Goal: Check status: Check status

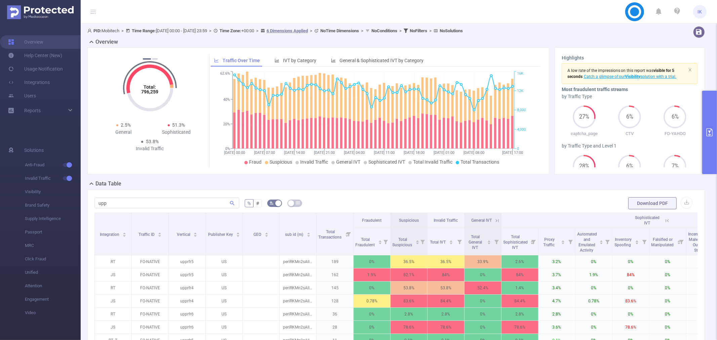
scroll to position [0, 6]
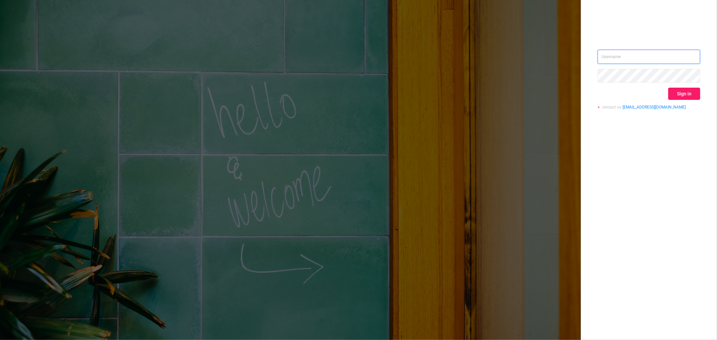
type input "[EMAIL_ADDRESS][DOMAIN_NAME]"
click at [691, 90] on button "Sign in" at bounding box center [685, 94] width 32 height 12
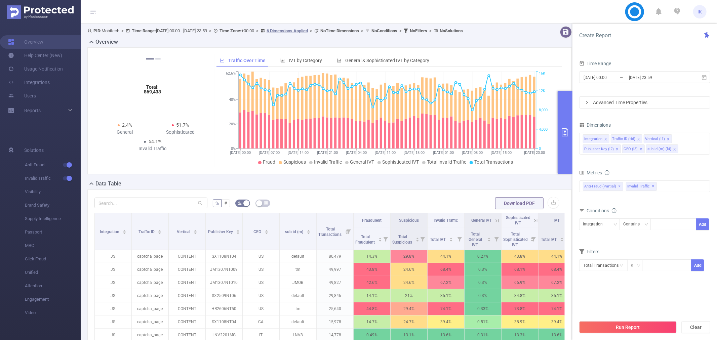
click at [644, 77] on input "[DATE] 23:59" at bounding box center [656, 77] width 54 height 9
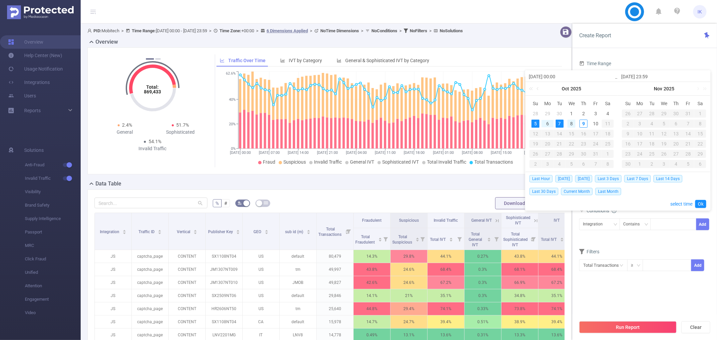
click at [570, 125] on div "8" at bounding box center [572, 124] width 8 height 8
click at [583, 126] on div "9" at bounding box center [584, 124] width 8 height 8
type input "2025-10-08 00:00"
type input "2025-10-09 23:59"
type input "2025-10-08 00:00"
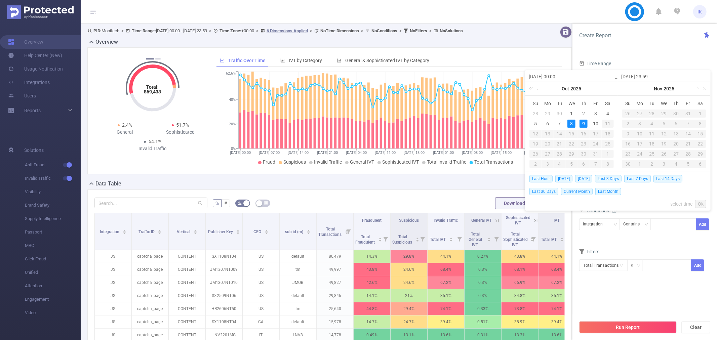
type input "2025-10-09 23:59"
click at [702, 206] on link "Ok" at bounding box center [701, 204] width 11 height 8
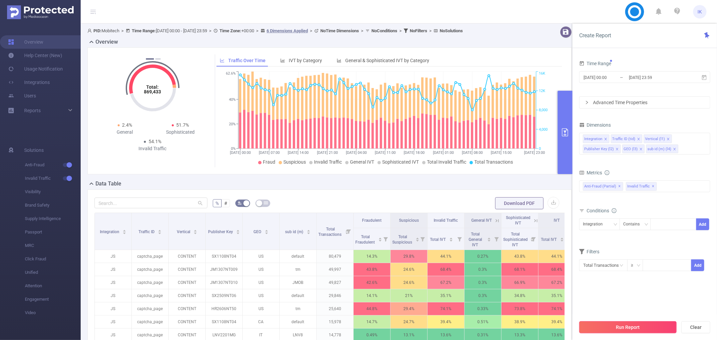
click at [633, 327] on button "Run Report" at bounding box center [629, 328] width 98 height 12
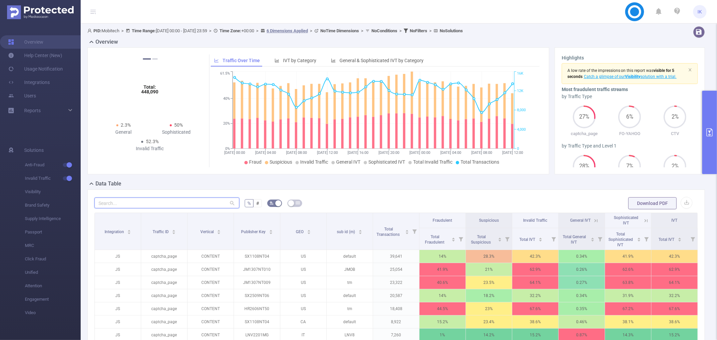
click at [149, 203] on input "text" at bounding box center [167, 203] width 145 height 11
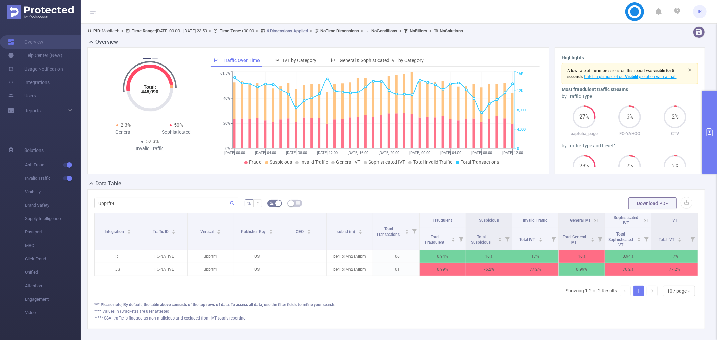
click at [629, 219] on span "Sophisticated IVT" at bounding box center [626, 221] width 25 height 10
click at [643, 222] on icon at bounding box center [646, 221] width 6 height 6
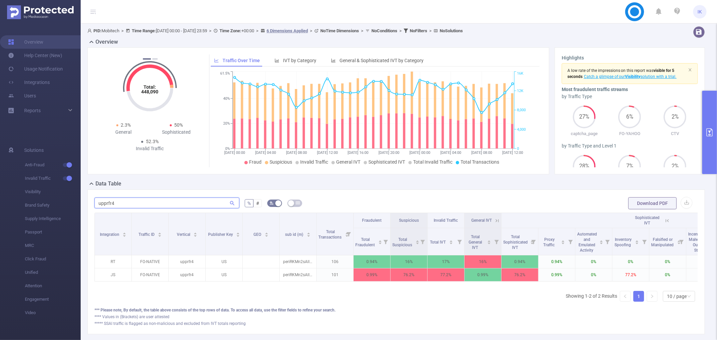
click at [153, 208] on input "upprfr4" at bounding box center [167, 203] width 145 height 11
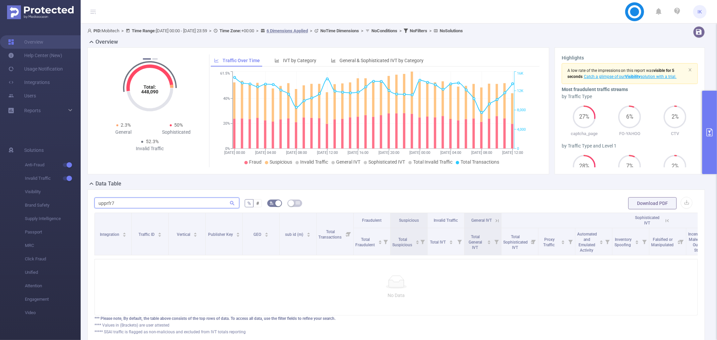
type input "upprfr7"
